Goal: Information Seeking & Learning: Learn about a topic

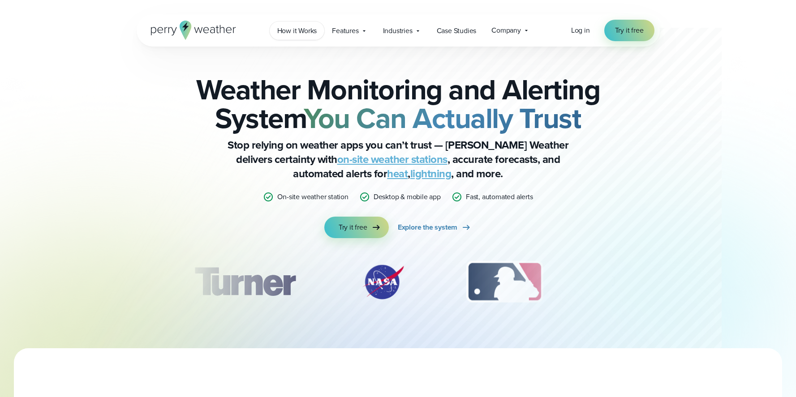
click at [304, 29] on span "How it Works" at bounding box center [297, 31] width 40 height 11
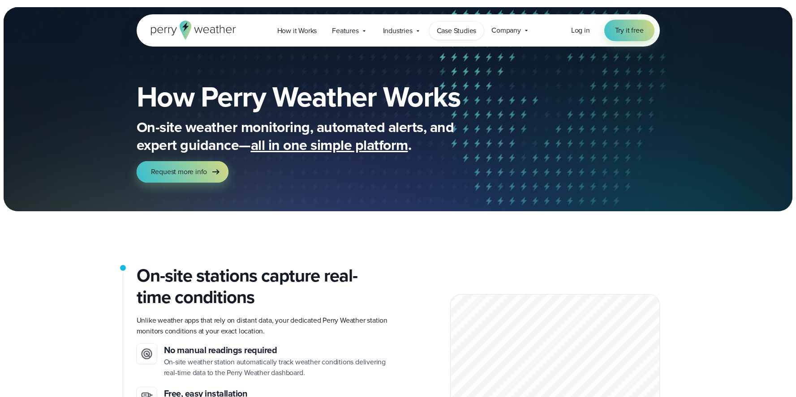
click at [470, 32] on span "Case Studies" at bounding box center [457, 31] width 40 height 11
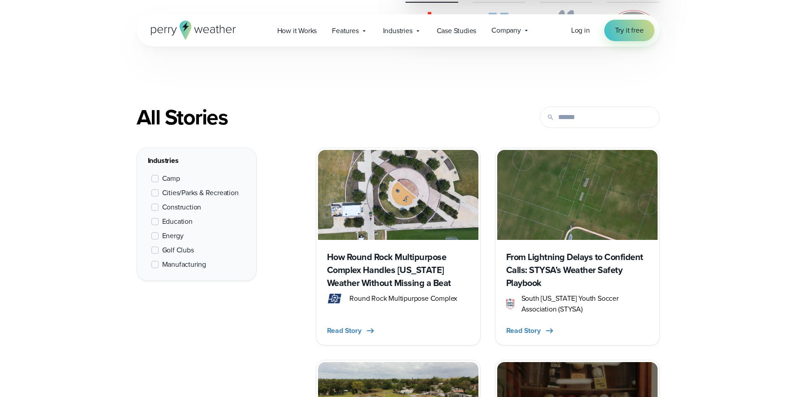
scroll to position [297, 0]
click at [179, 223] on span "Education" at bounding box center [177, 221] width 30 height 11
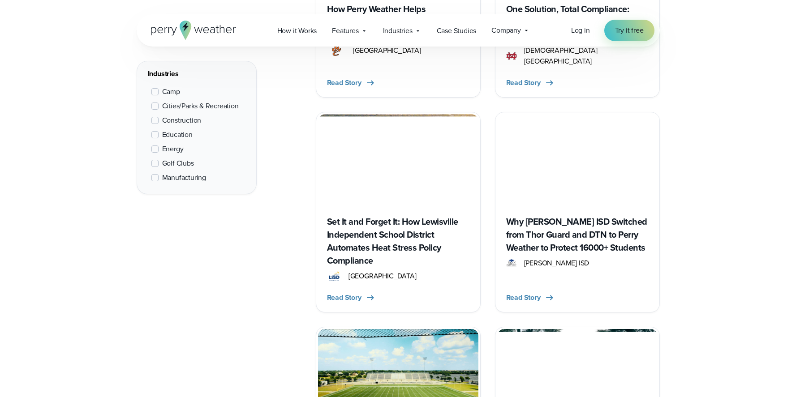
scroll to position [1339, 0]
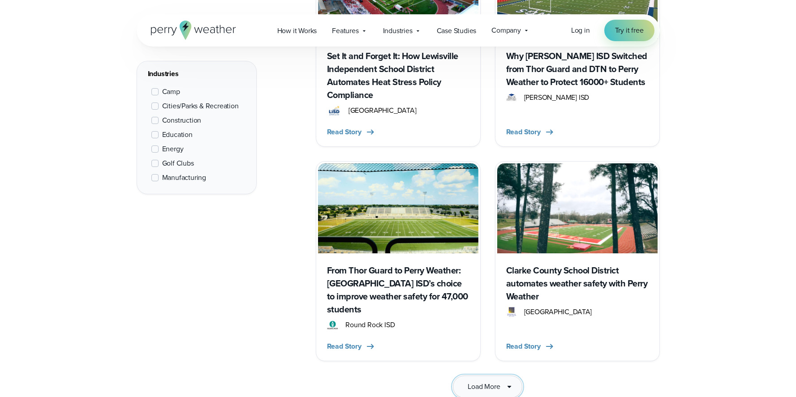
click at [487, 382] on span "Load More" at bounding box center [484, 387] width 32 height 11
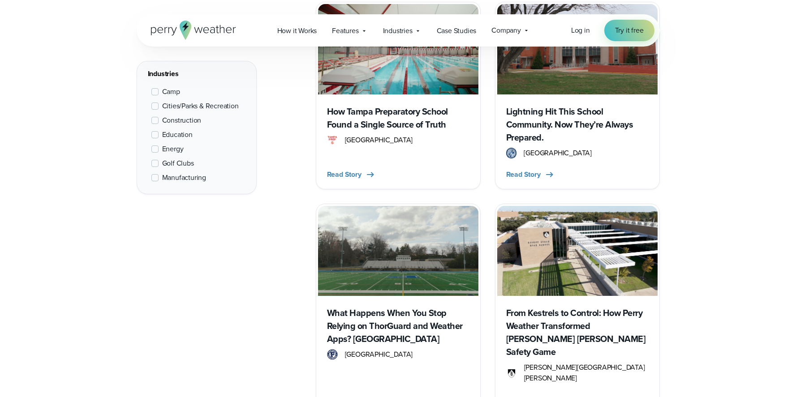
scroll to position [593, 0]
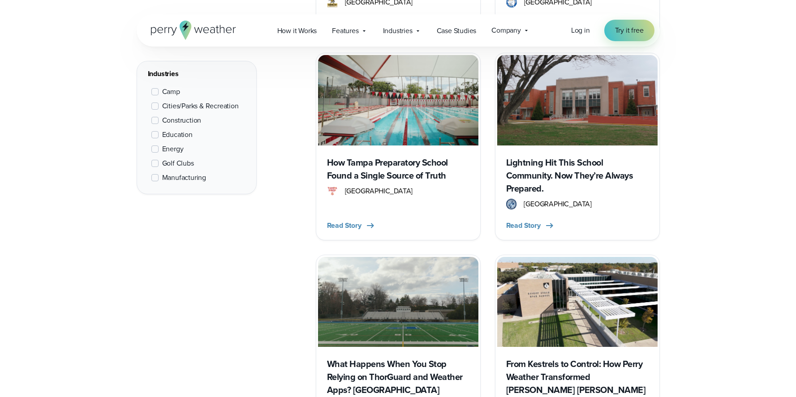
click at [556, 142] on img at bounding box center [577, 100] width 160 height 90
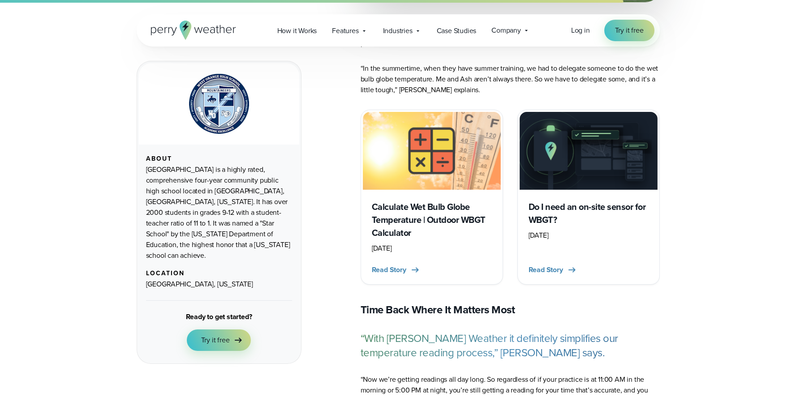
scroll to position [1940, 0]
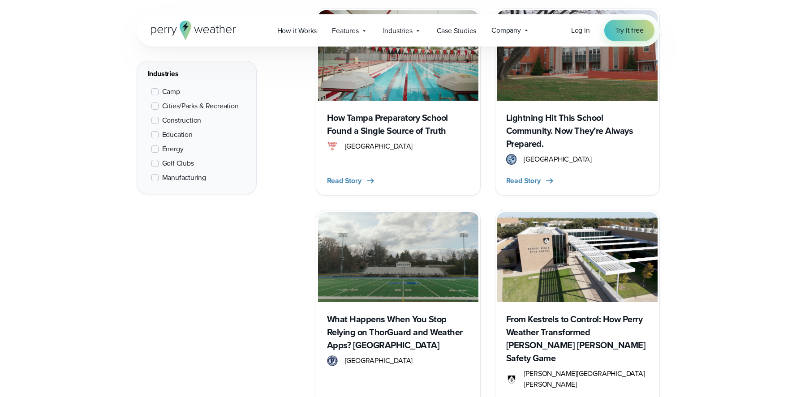
scroll to position [1265, 0]
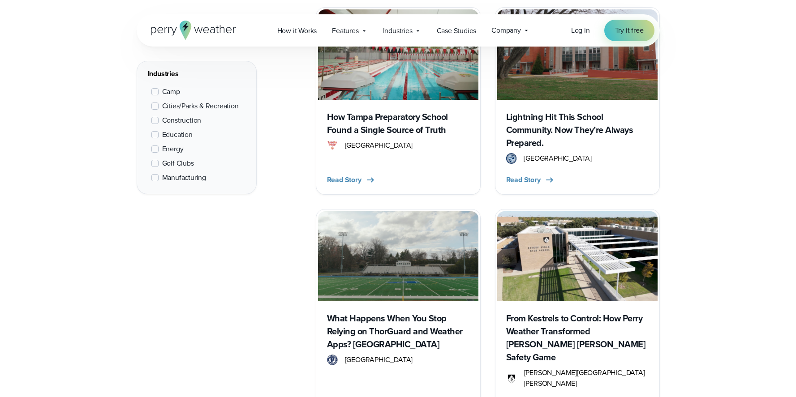
click at [552, 242] on img at bounding box center [577, 256] width 160 height 90
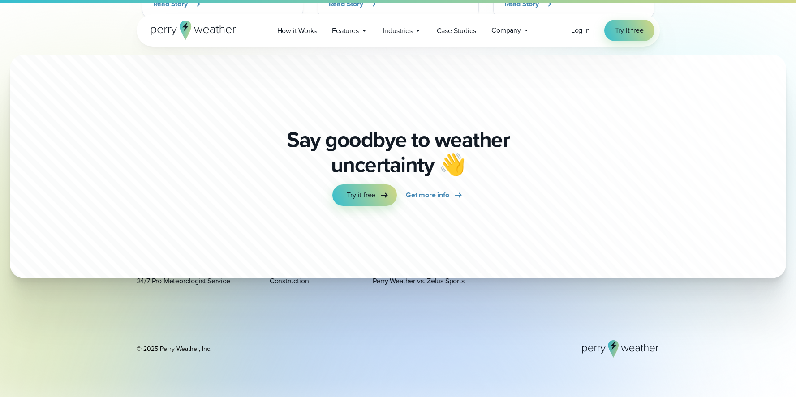
scroll to position [3857, 0]
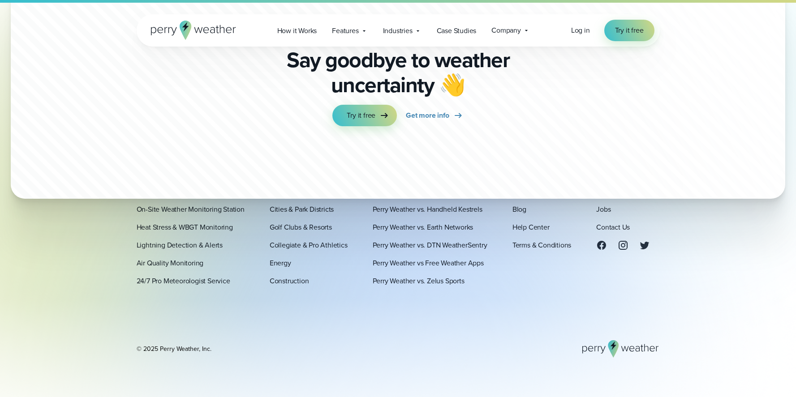
click at [304, 186] on link "Schools & Districts" at bounding box center [298, 191] width 56 height 11
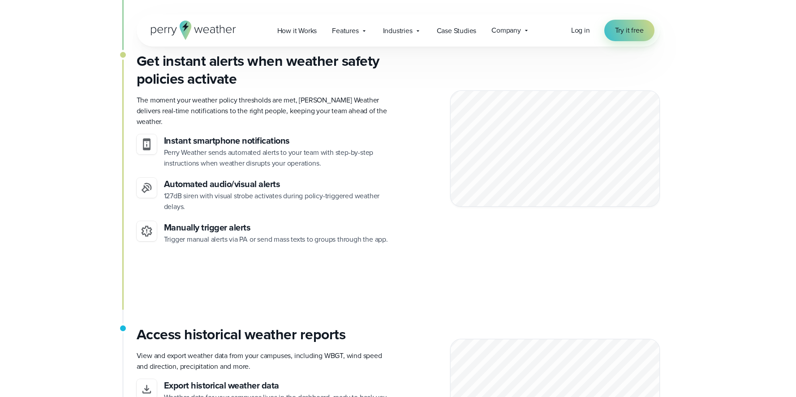
scroll to position [2783, 0]
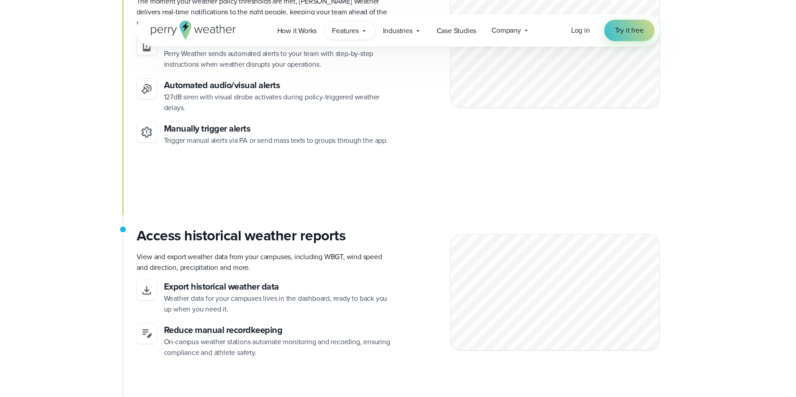
click at [349, 25] on div "Features Explore All Features Explore Perry Weather's on-site weather hardware …" at bounding box center [349, 30] width 51 height 18
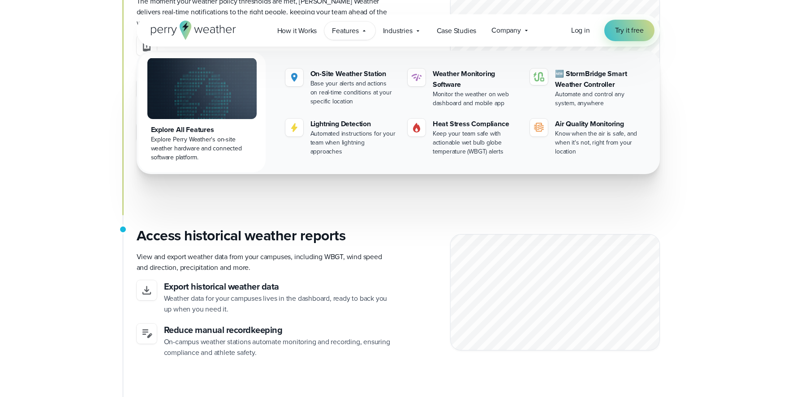
drag, startPoint x: 386, startPoint y: 231, endPoint x: 384, endPoint y: 221, distance: 9.7
click at [385, 230] on h3 "Access historical weather reports" at bounding box center [264, 236] width 254 height 18
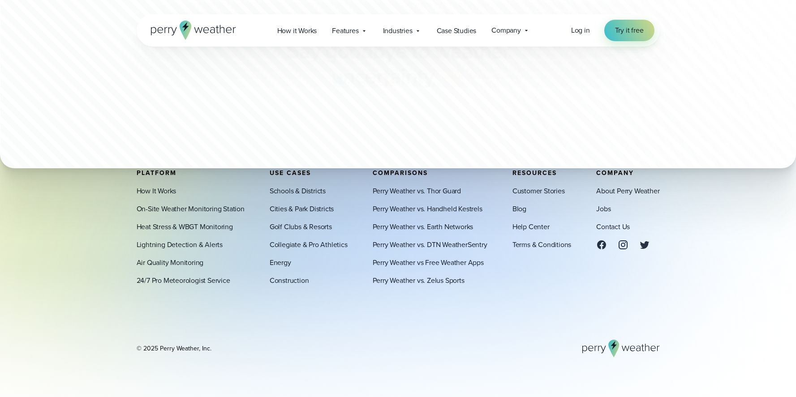
scroll to position [5099, 0]
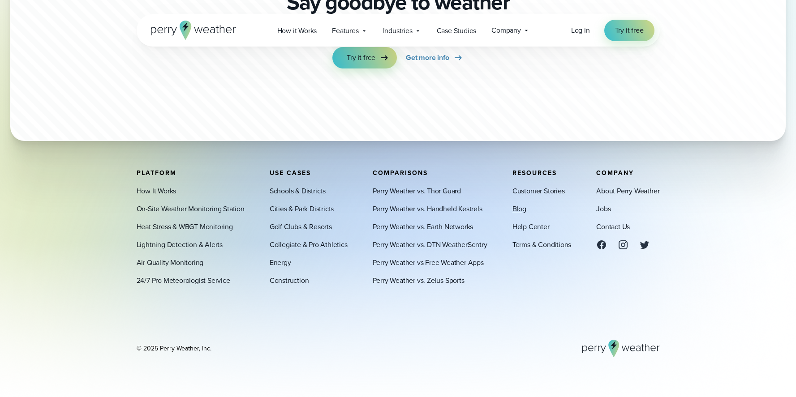
click at [518, 208] on link "Blog" at bounding box center [519, 209] width 14 height 11
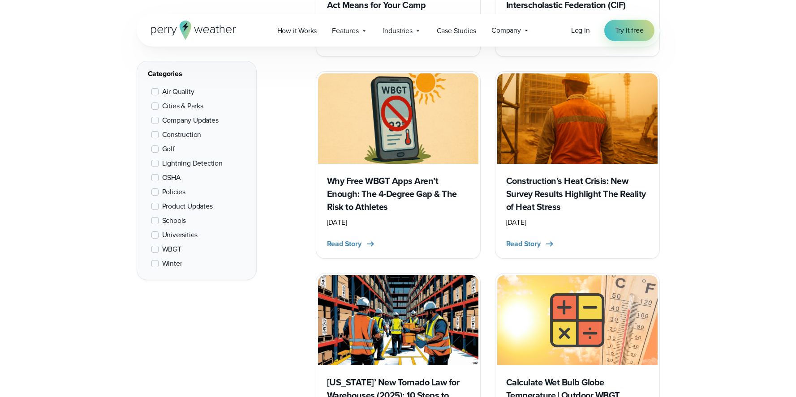
scroll to position [530, 0]
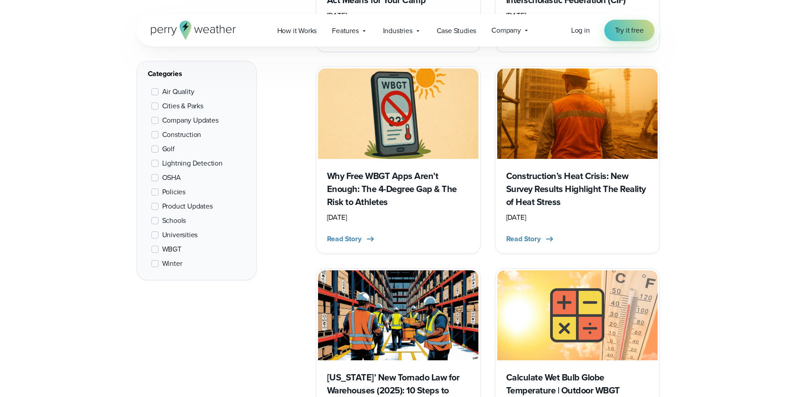
click at [369, 194] on h3 "Why Free WBGT Apps Aren’t Enough: The 4-Degree Gap & The Risk to Athletes" at bounding box center [398, 189] width 142 height 39
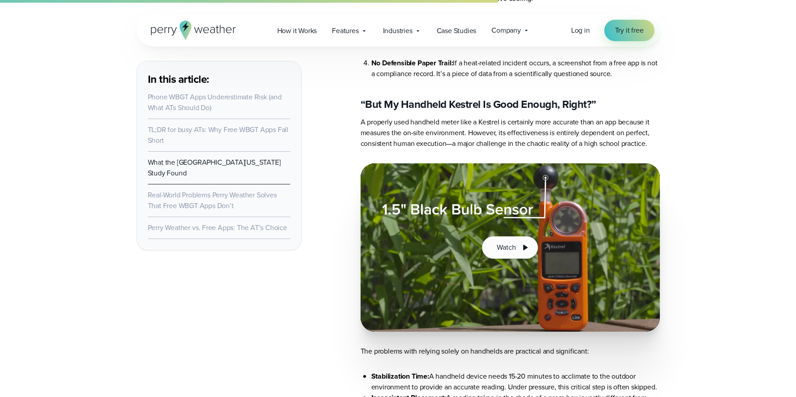
scroll to position [2028, 0]
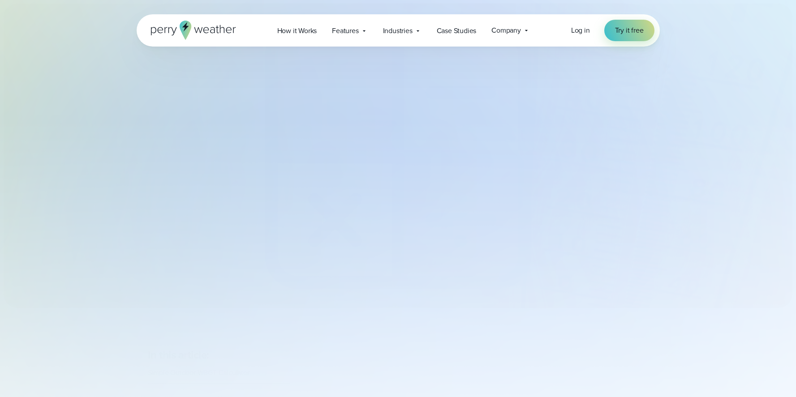
select select "***"
